Goal: Entertainment & Leisure: Consume media (video, audio)

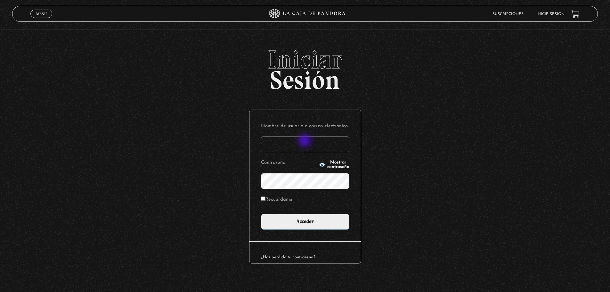
click at [305, 141] on input "Nombre de usuario o correo electrónico" at bounding box center [305, 144] width 88 height 16
type input "thehelixgirl17@gmail.com"
click at [265, 198] on input "Recuérdame" at bounding box center [263, 198] width 4 height 4
checkbox input "true"
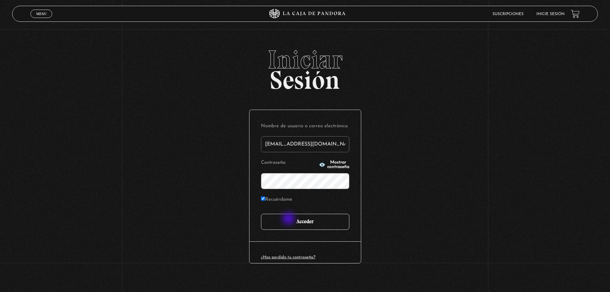
click at [289, 219] on input "Acceder" at bounding box center [305, 222] width 88 height 16
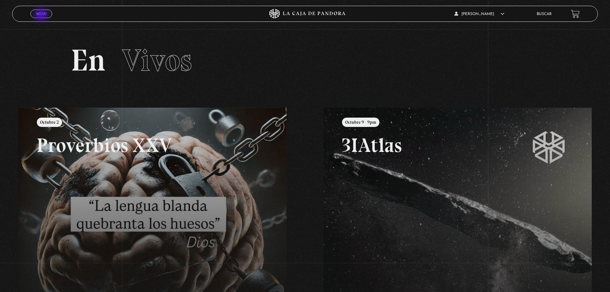
click at [42, 15] on span "Menu" at bounding box center [41, 14] width 11 height 4
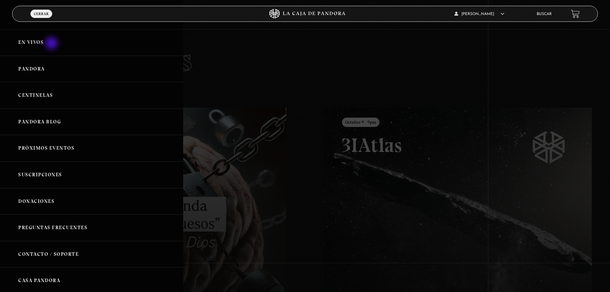
click at [52, 44] on link "En vivos" at bounding box center [91, 42] width 183 height 27
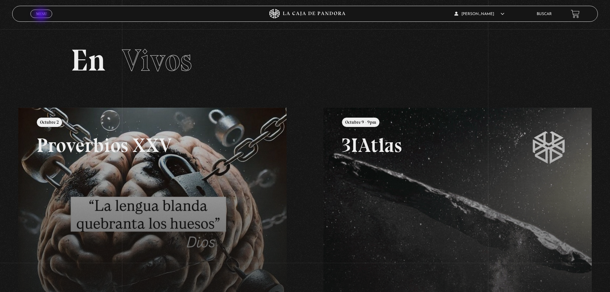
click at [42, 15] on span "Menu" at bounding box center [41, 14] width 11 height 4
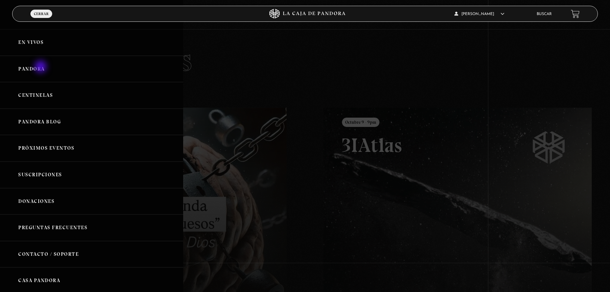
click at [41, 67] on link "Pandora" at bounding box center [91, 69] width 183 height 27
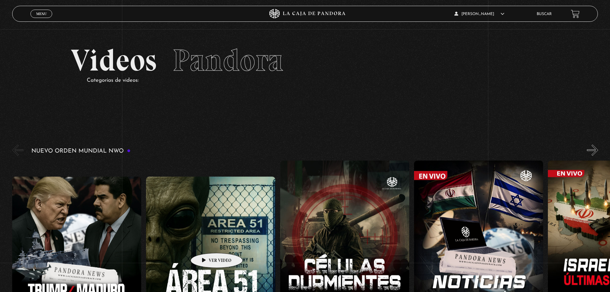
click at [207, 243] on figure at bounding box center [210, 241] width 129 height 129
